Goal: Transaction & Acquisition: Download file/media

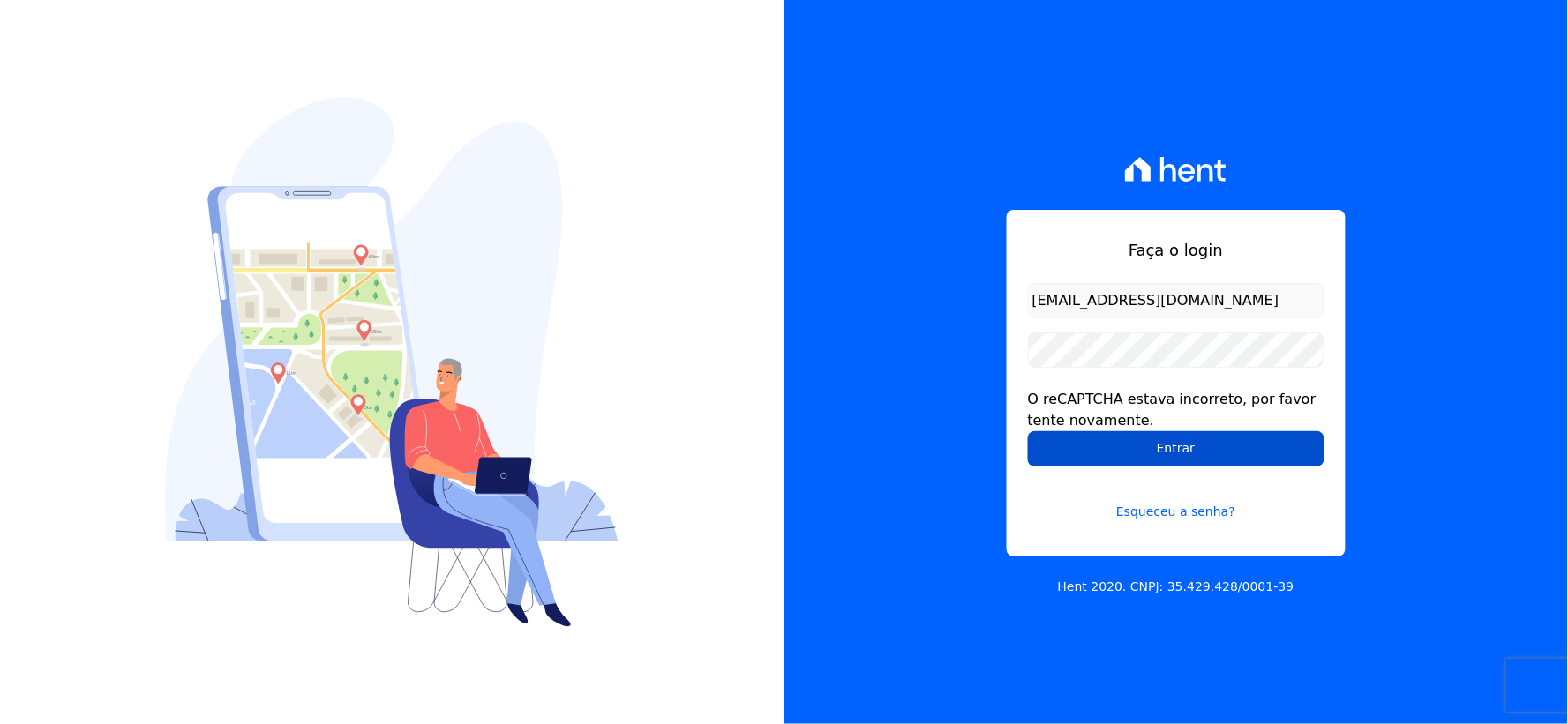
click at [1059, 455] on input "Entrar" at bounding box center [1176, 449] width 296 height 36
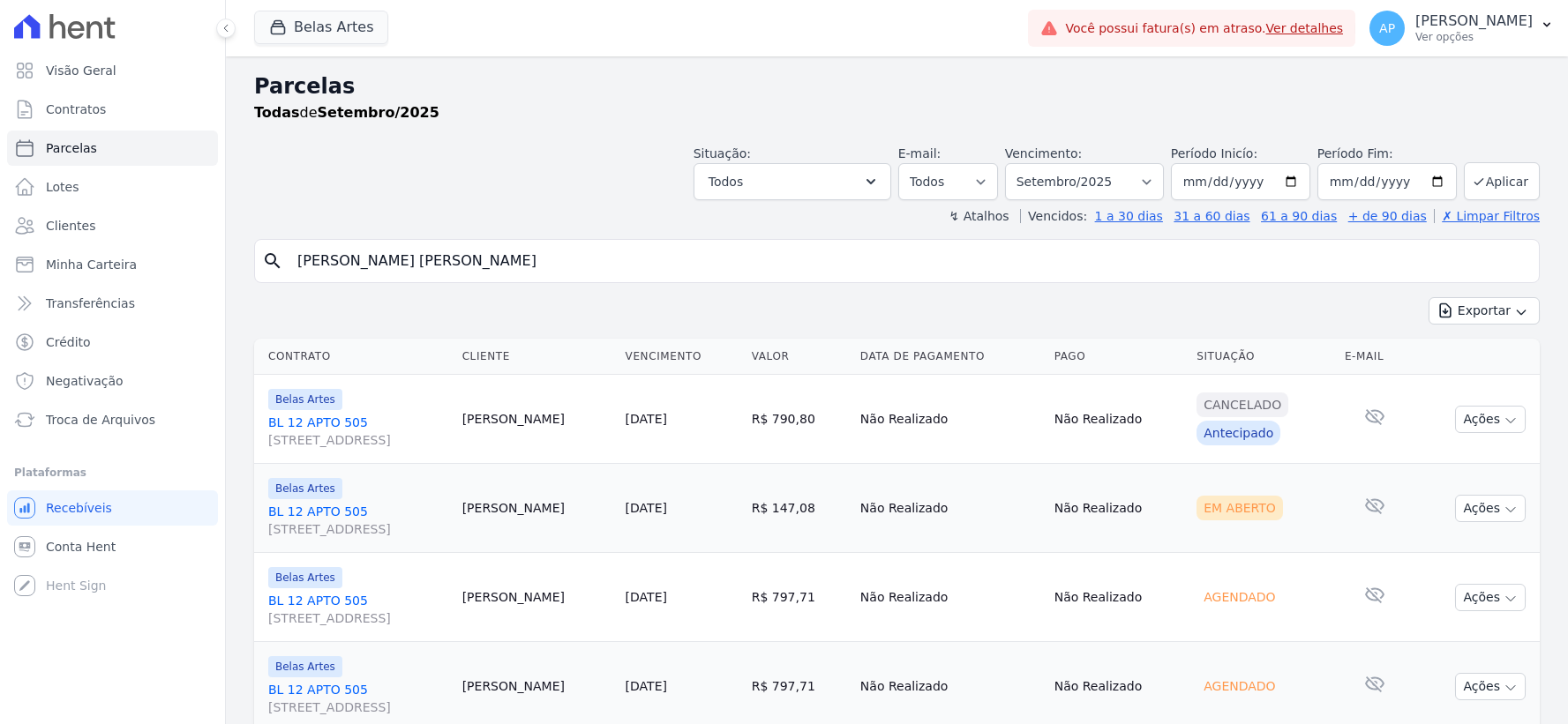
select select
click at [47, 417] on span "Troca de Arquivos" at bounding box center [100, 420] width 109 height 18
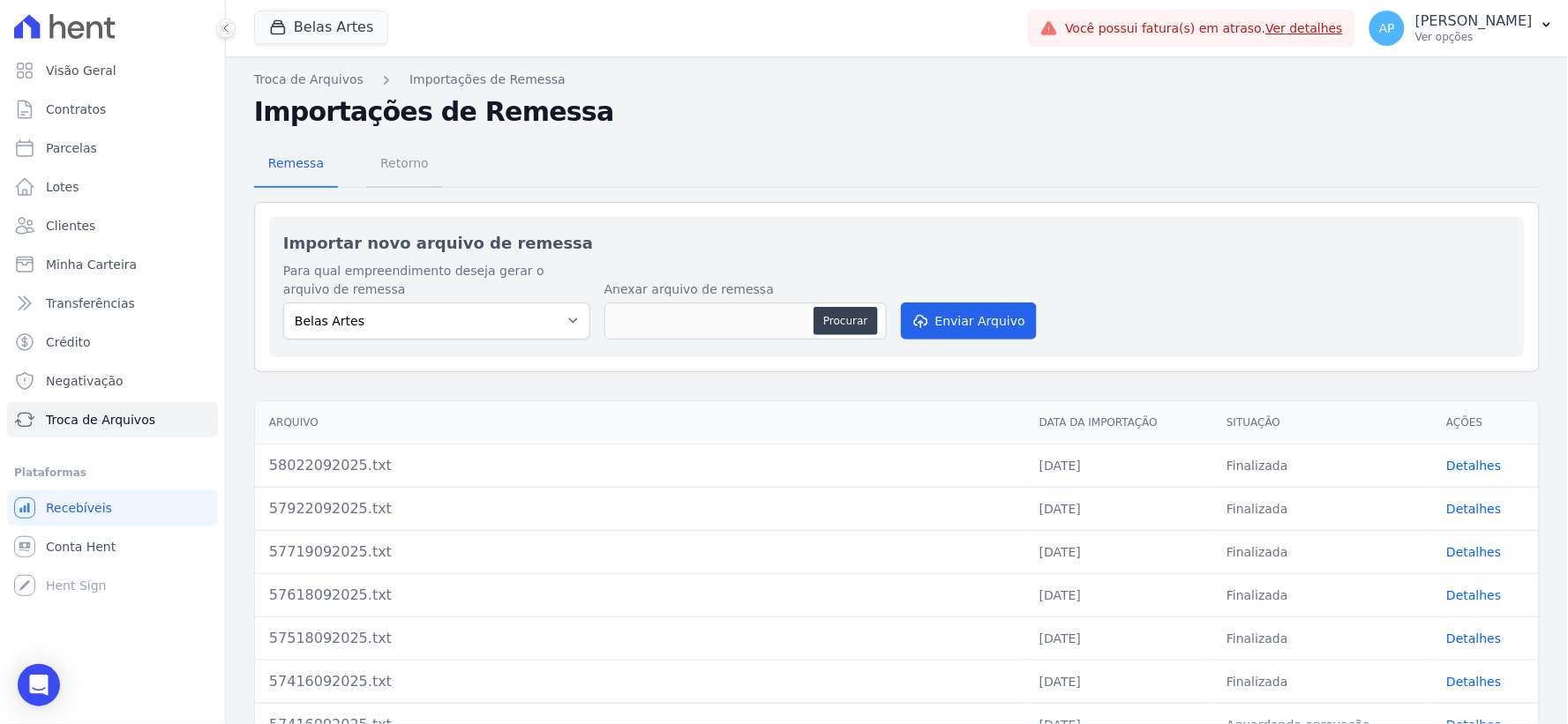
click at [397, 159] on span "Retorno" at bounding box center [404, 164] width 70 height 36
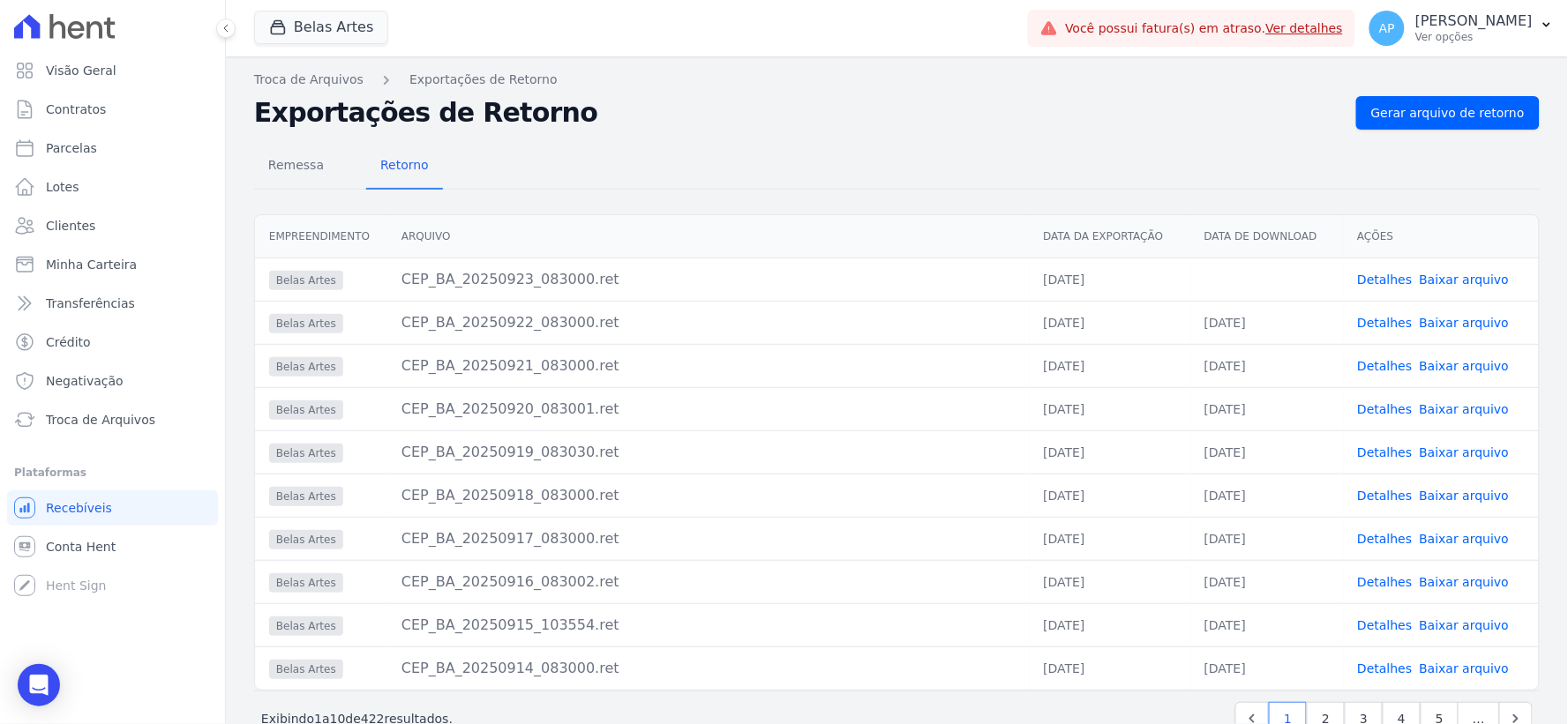
click at [1442, 275] on link "Baixar arquivo" at bounding box center [1464, 280] width 90 height 14
